Goal: Navigation & Orientation: Find specific page/section

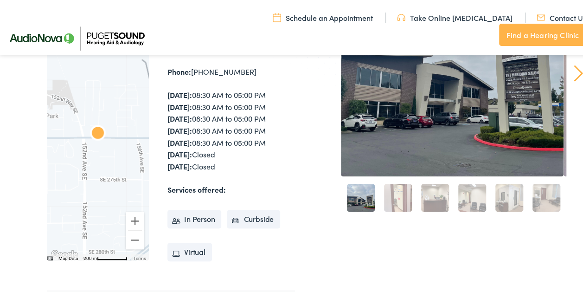
scroll to position [167, 0]
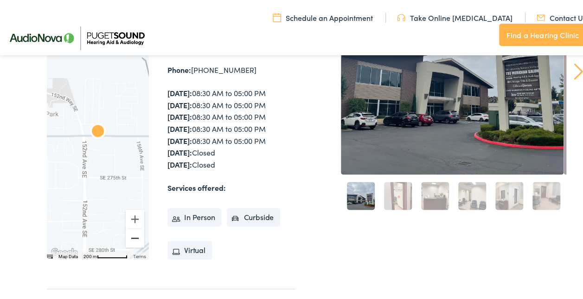
click at [132, 235] on button "Zoom out" at bounding box center [135, 236] width 19 height 19
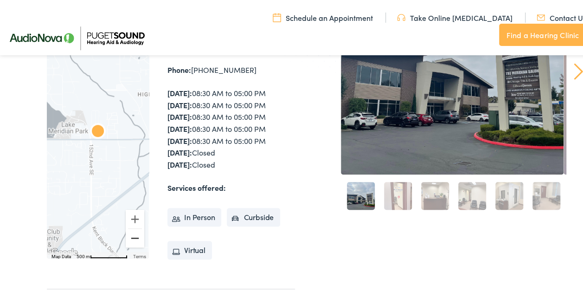
click at [132, 235] on button "Zoom out" at bounding box center [135, 236] width 19 height 19
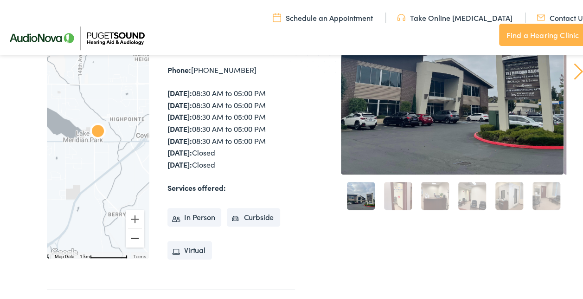
click at [132, 235] on button "Zoom out" at bounding box center [135, 236] width 19 height 19
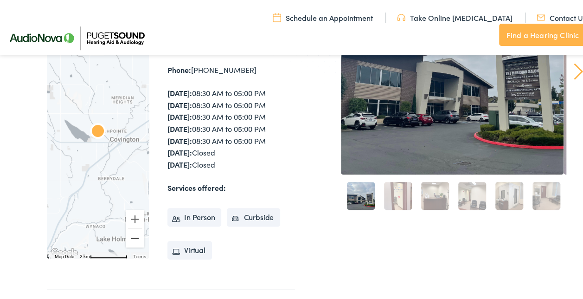
click at [132, 235] on button "Zoom out" at bounding box center [135, 236] width 19 height 19
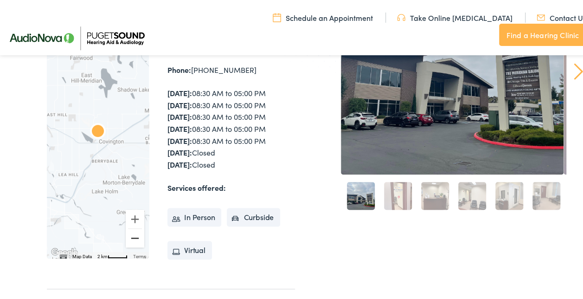
click at [132, 235] on button "Zoom out" at bounding box center [135, 236] width 19 height 19
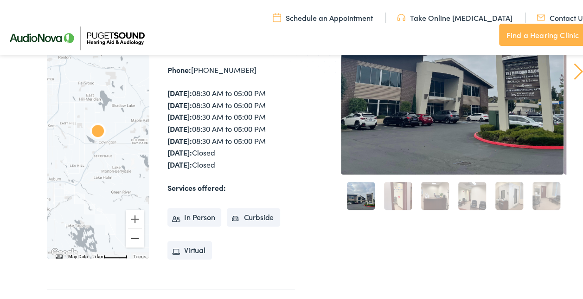
click at [132, 235] on button "Zoom out" at bounding box center [135, 236] width 19 height 19
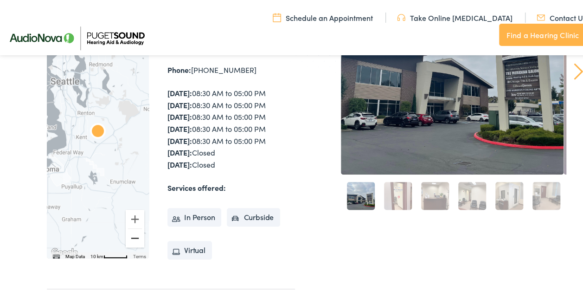
click at [132, 235] on button "Zoom out" at bounding box center [135, 236] width 19 height 19
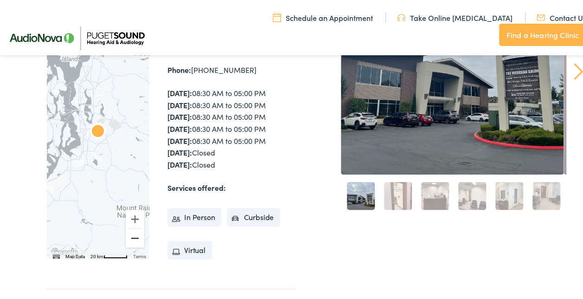
click at [132, 235] on button "Zoom out" at bounding box center [135, 236] width 19 height 19
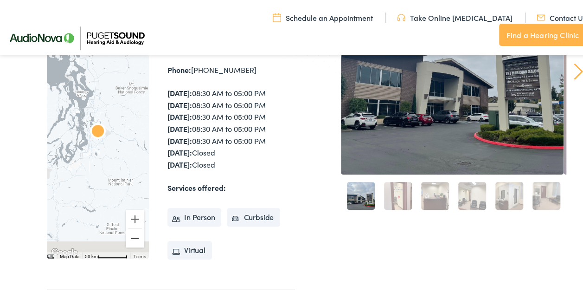
click at [132, 235] on button "Zoom out" at bounding box center [135, 236] width 19 height 19
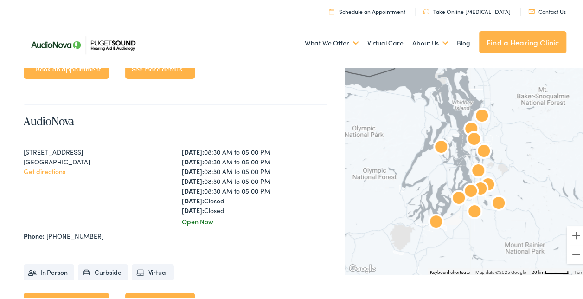
scroll to position [1614, 0]
